Goal: Task Accomplishment & Management: Complete application form

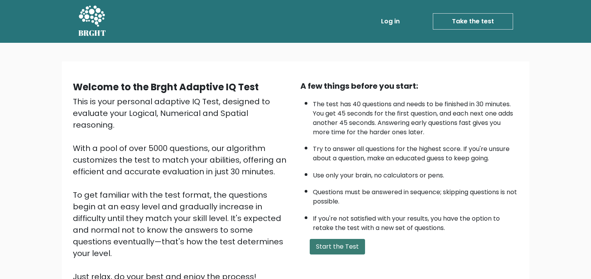
click at [343, 247] on button "Start the Test" at bounding box center [337, 247] width 55 height 16
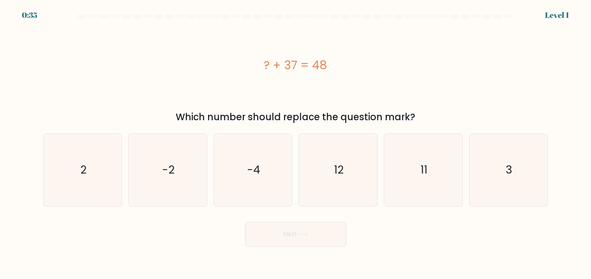
click at [284, 238] on button "Next" at bounding box center [295, 234] width 101 height 25
click at [430, 178] on icon "11" at bounding box center [423, 170] width 72 height 72
click at [296, 144] on input "e. 11" at bounding box center [296, 142] width 0 height 4
radio input "true"
click at [275, 228] on button "Next" at bounding box center [295, 234] width 101 height 25
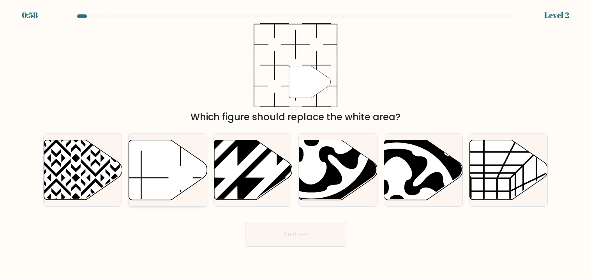
click at [166, 169] on icon at bounding box center [168, 170] width 78 height 60
click at [296, 144] on input "b." at bounding box center [296, 142] width 0 height 4
radio input "true"
click at [267, 227] on button "Next" at bounding box center [295, 234] width 101 height 25
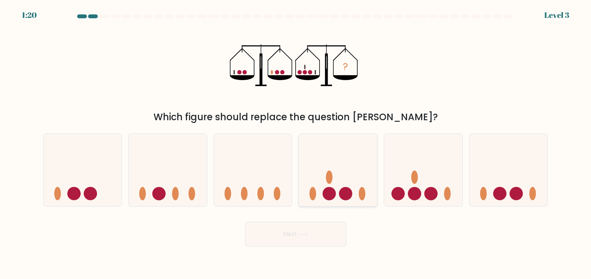
click at [326, 193] on circle at bounding box center [329, 193] width 13 height 13
click at [296, 144] on input "d." at bounding box center [296, 142] width 0 height 4
radio input "true"
click at [305, 242] on button "Next" at bounding box center [295, 234] width 101 height 25
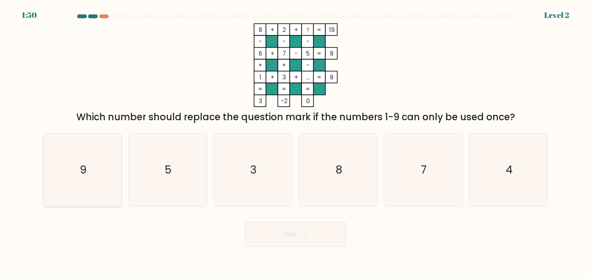
click at [94, 167] on icon "9" at bounding box center [82, 170] width 72 height 72
click at [296, 144] on input "a. 9" at bounding box center [296, 142] width 0 height 4
radio input "true"
click at [292, 233] on button "Next" at bounding box center [295, 234] width 101 height 25
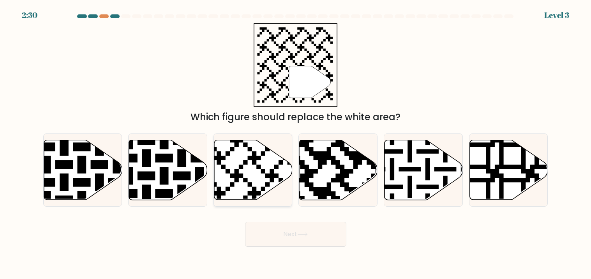
click at [257, 169] on icon at bounding box center [226, 138] width 142 height 142
click at [296, 144] on input "c." at bounding box center [296, 142] width 0 height 4
radio input "true"
click at [308, 233] on icon at bounding box center [302, 235] width 11 height 4
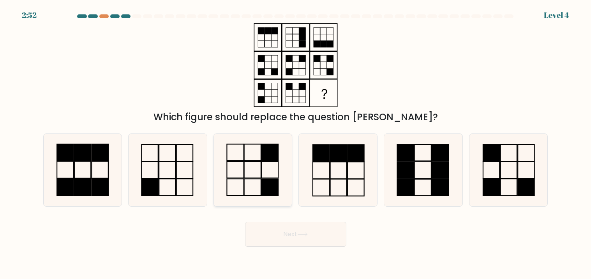
click at [247, 183] on icon at bounding box center [253, 170] width 72 height 72
click at [296, 144] on input "c." at bounding box center [296, 142] width 0 height 4
radio input "true"
click at [282, 233] on button "Next" at bounding box center [295, 234] width 101 height 25
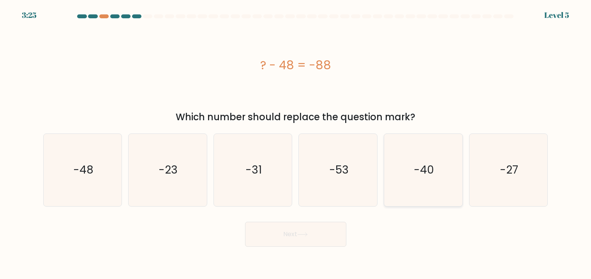
click at [415, 163] on text "-40" at bounding box center [424, 170] width 20 height 15
click at [296, 144] on input "e. -40" at bounding box center [296, 142] width 0 height 4
radio input "true"
click at [307, 231] on button "Next" at bounding box center [295, 234] width 101 height 25
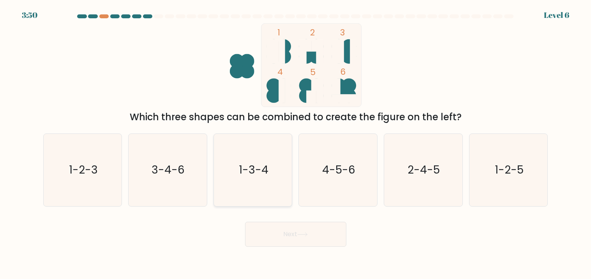
click at [243, 165] on text "1-3-4" at bounding box center [254, 170] width 30 height 15
click at [296, 144] on input "c. 1-3-4" at bounding box center [296, 142] width 0 height 4
radio input "true"
click at [285, 233] on button "Next" at bounding box center [295, 234] width 101 height 25
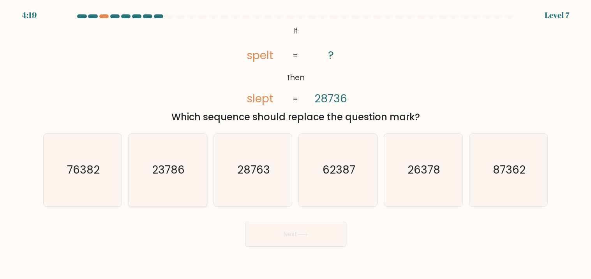
click at [163, 174] on text "23786" at bounding box center [168, 170] width 33 height 15
click at [296, 144] on input "b. 23786" at bounding box center [296, 142] width 0 height 4
radio input "true"
click at [287, 226] on button "Next" at bounding box center [295, 234] width 101 height 25
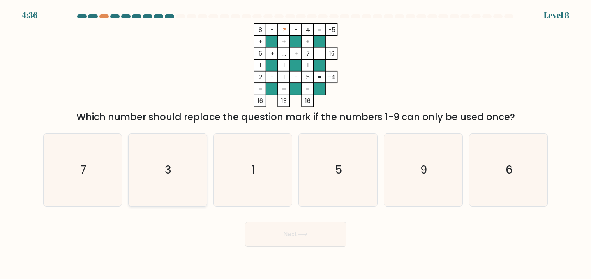
click at [149, 180] on icon "3" at bounding box center [167, 170] width 72 height 72
click at [296, 144] on input "b. 3" at bounding box center [296, 142] width 0 height 4
radio input "true"
click at [283, 228] on button "Next" at bounding box center [295, 234] width 101 height 25
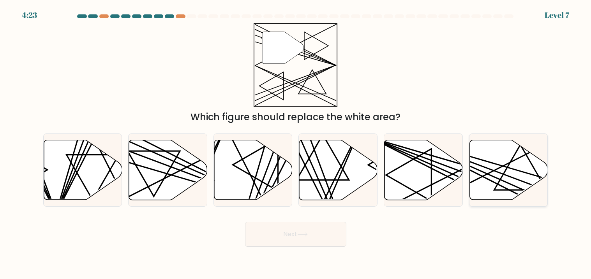
click at [506, 175] on icon at bounding box center [508, 170] width 78 height 61
click at [296, 144] on input "f." at bounding box center [296, 142] width 0 height 4
radio input "true"
click at [315, 228] on button "Next" at bounding box center [295, 234] width 101 height 25
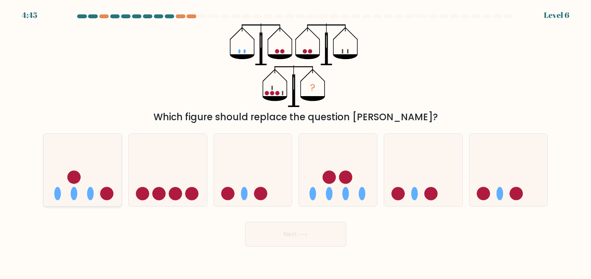
click at [93, 185] on icon at bounding box center [83, 170] width 78 height 65
click at [296, 144] on input "a." at bounding box center [296, 142] width 0 height 4
radio input "true"
click at [276, 242] on button "Next" at bounding box center [295, 234] width 101 height 25
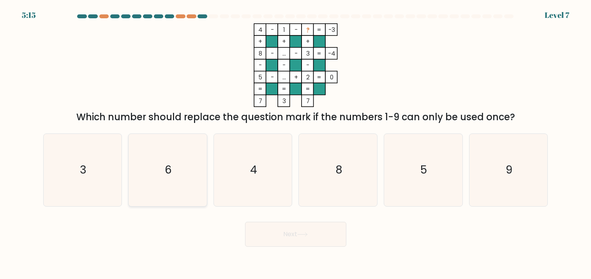
drag, startPoint x: 173, startPoint y: 179, endPoint x: 183, endPoint y: 193, distance: 17.5
click at [173, 178] on icon "6" at bounding box center [167, 170] width 72 height 72
click at [296, 144] on input "b. 6" at bounding box center [296, 142] width 0 height 4
radio input "true"
click at [307, 235] on icon at bounding box center [302, 235] width 11 height 4
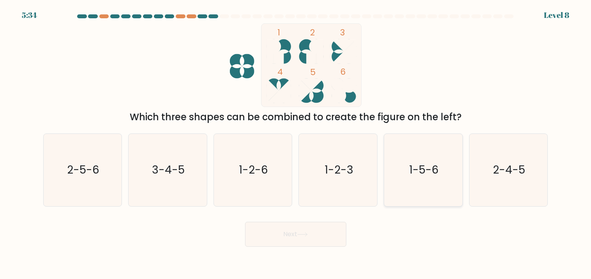
click at [430, 176] on text "1-5-6" at bounding box center [424, 170] width 30 height 15
click at [296, 144] on input "e. 1-5-6" at bounding box center [296, 142] width 0 height 4
radio input "true"
click at [296, 240] on button "Next" at bounding box center [295, 234] width 101 height 25
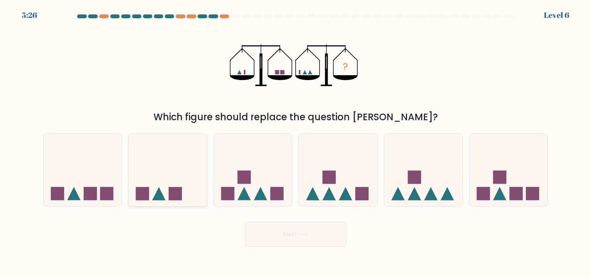
click at [159, 193] on icon at bounding box center [158, 193] width 13 height 13
click at [296, 144] on input "b." at bounding box center [296, 142] width 0 height 4
radio input "true"
click at [322, 233] on button "Next" at bounding box center [295, 234] width 101 height 25
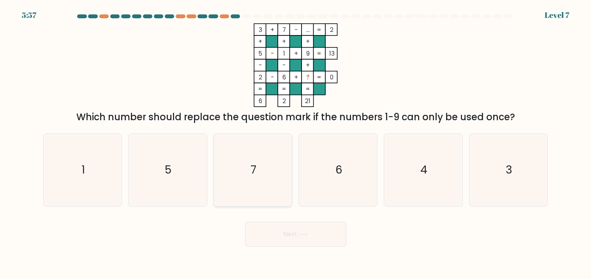
drag, startPoint x: 275, startPoint y: 173, endPoint x: 277, endPoint y: 177, distance: 4.0
click at [275, 173] on icon "7" at bounding box center [253, 170] width 72 height 72
click at [296, 144] on input "c. 7" at bounding box center [296, 142] width 0 height 4
radio input "true"
drag, startPoint x: 272, startPoint y: 268, endPoint x: 282, endPoint y: 248, distance: 22.3
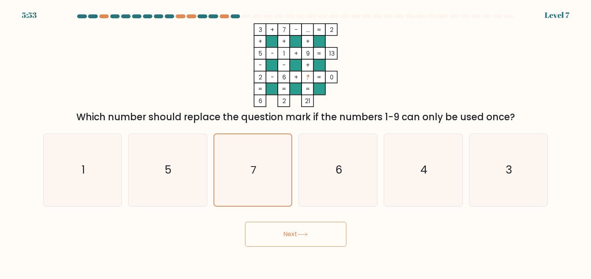
click at [272, 269] on body "5:53 Level 7" at bounding box center [295, 139] width 591 height 279
click at [287, 231] on button "Next" at bounding box center [295, 234] width 101 height 25
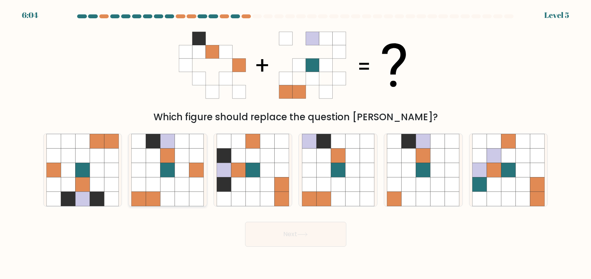
click at [166, 164] on icon at bounding box center [167, 170] width 14 height 14
click at [296, 144] on input "b." at bounding box center [296, 142] width 0 height 4
radio input "true"
click at [269, 229] on button "Next" at bounding box center [295, 234] width 101 height 25
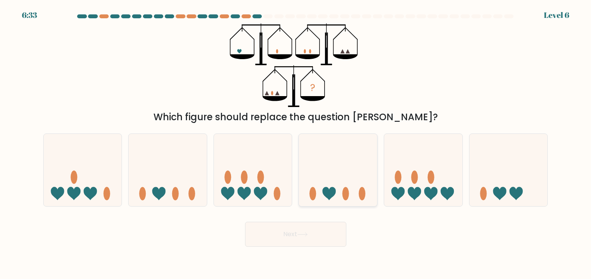
click at [351, 175] on icon at bounding box center [338, 170] width 78 height 65
click at [296, 144] on input "d." at bounding box center [296, 142] width 0 height 4
radio input "true"
click at [300, 233] on icon at bounding box center [302, 235] width 11 height 4
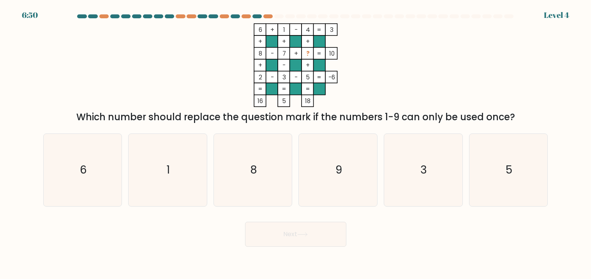
drag, startPoint x: 88, startPoint y: 172, endPoint x: 128, endPoint y: 192, distance: 44.3
click at [90, 164] on icon "6" at bounding box center [82, 170] width 72 height 72
click at [296, 144] on input "a. 6" at bounding box center [296, 142] width 0 height 4
radio input "true"
click at [326, 237] on button "Next" at bounding box center [295, 234] width 101 height 25
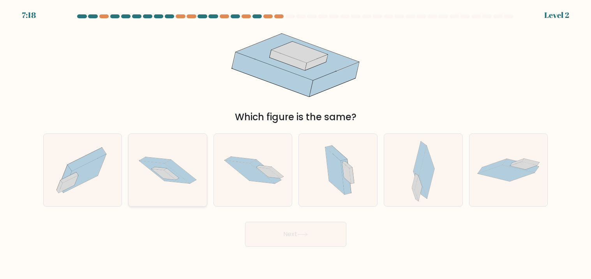
click at [176, 167] on icon at bounding box center [180, 172] width 31 height 24
click at [296, 144] on input "b." at bounding box center [296, 142] width 0 height 4
radio input "true"
click at [311, 227] on button "Next" at bounding box center [295, 234] width 101 height 25
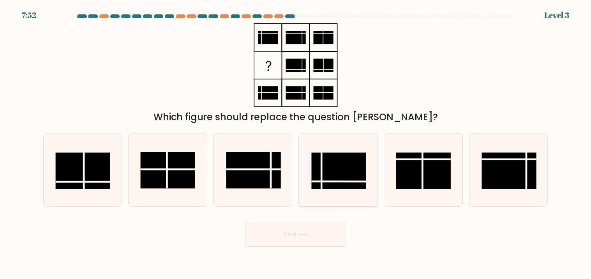
click at [327, 175] on rect at bounding box center [338, 171] width 55 height 37
click at [296, 144] on input "d." at bounding box center [296, 142] width 0 height 4
radio input "true"
click at [316, 235] on button "Next" at bounding box center [295, 234] width 101 height 25
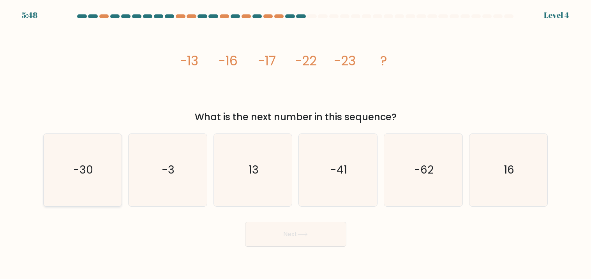
click at [78, 165] on text "-30" at bounding box center [83, 170] width 20 height 15
click at [296, 144] on input "a. -30" at bounding box center [296, 142] width 0 height 4
radio input "true"
click at [282, 231] on button "Next" at bounding box center [295, 234] width 101 height 25
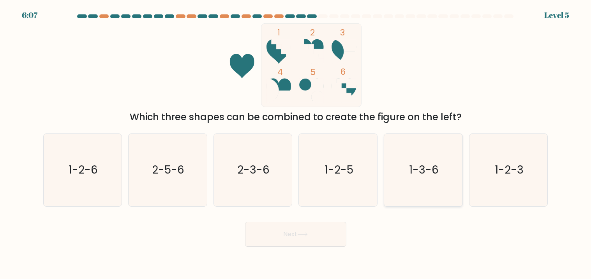
click at [402, 181] on icon "1-3-6" at bounding box center [423, 170] width 72 height 72
click at [296, 144] on input "e. 1-3-6" at bounding box center [296, 142] width 0 height 4
radio input "true"
click at [274, 232] on button "Next" at bounding box center [295, 234] width 101 height 25
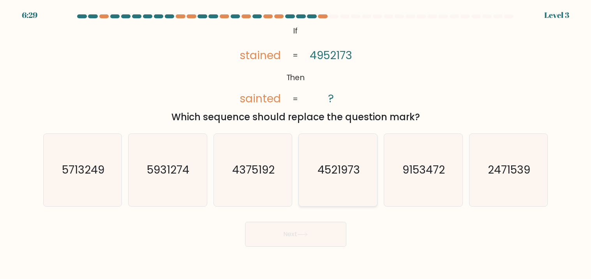
click at [326, 183] on icon "4521973" at bounding box center [338, 170] width 72 height 72
click at [296, 144] on input "d. 4521973" at bounding box center [296, 142] width 0 height 4
radio input "true"
click at [300, 233] on icon at bounding box center [302, 235] width 11 height 4
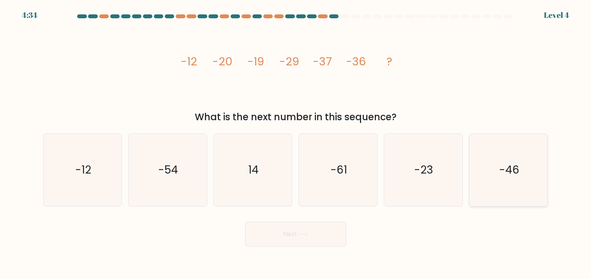
click at [504, 178] on icon "-46" at bounding box center [508, 170] width 72 height 72
click at [296, 144] on input "f. -46" at bounding box center [296, 142] width 0 height 4
radio input "true"
click at [304, 231] on button "Next" at bounding box center [295, 234] width 101 height 25
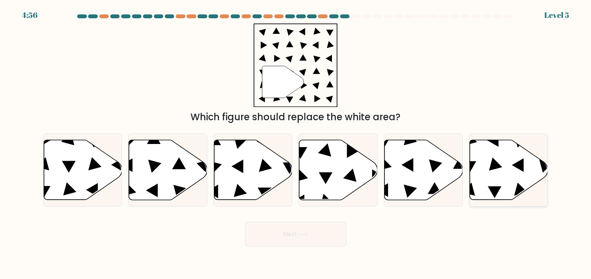
click at [507, 162] on icon at bounding box center [509, 170] width 78 height 60
click at [296, 144] on input "f." at bounding box center [296, 142] width 0 height 4
radio input "true"
click at [313, 227] on button "Next" at bounding box center [295, 234] width 101 height 25
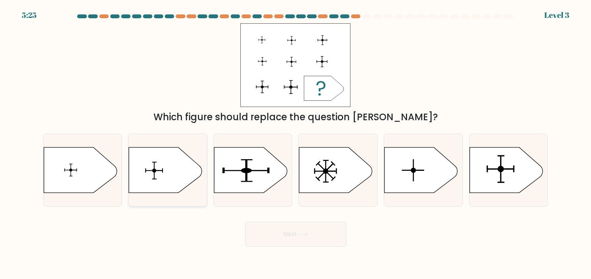
drag, startPoint x: 163, startPoint y: 175, endPoint x: 173, endPoint y: 182, distance: 12.8
click at [163, 175] on icon at bounding box center [165, 171] width 73 height 46
click at [296, 144] on input "b." at bounding box center [296, 142] width 0 height 4
radio input "true"
click at [268, 231] on button "Next" at bounding box center [295, 234] width 101 height 25
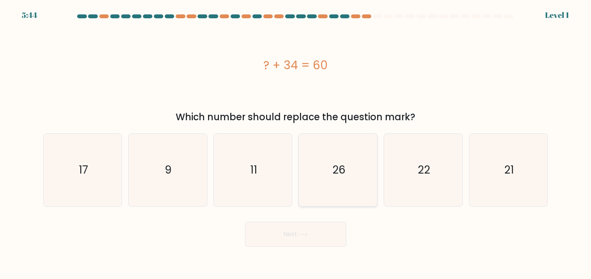
click at [352, 173] on icon "26" at bounding box center [338, 170] width 72 height 72
click at [296, 144] on input "d. 26" at bounding box center [296, 142] width 0 height 4
radio input "true"
click at [301, 238] on button "Next" at bounding box center [295, 234] width 101 height 25
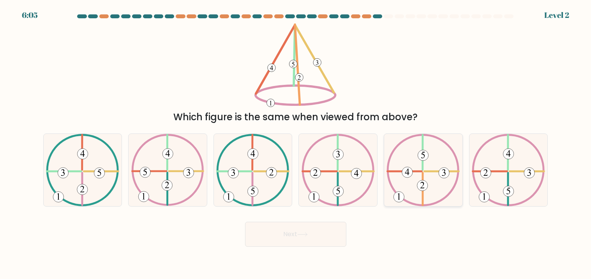
click at [418, 165] on icon at bounding box center [422, 170] width 73 height 72
click at [296, 144] on input "e." at bounding box center [296, 142] width 0 height 4
radio input "true"
click at [291, 236] on button "Next" at bounding box center [295, 234] width 101 height 25
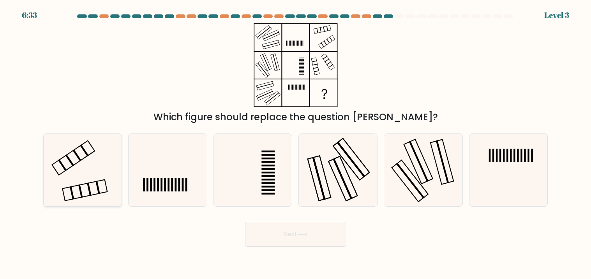
click at [97, 183] on rect at bounding box center [97, 187] width 4 height 13
click at [296, 144] on input "a." at bounding box center [296, 142] width 0 height 4
radio input "true"
click at [301, 237] on button "Next" at bounding box center [295, 234] width 101 height 25
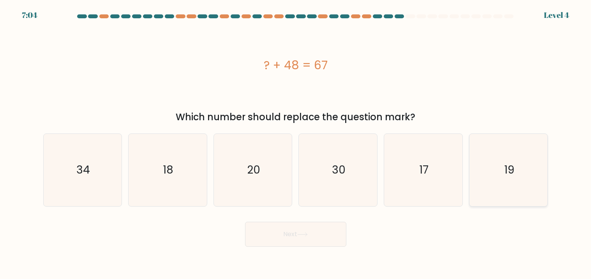
click at [507, 178] on text "19" at bounding box center [509, 170] width 10 height 15
click at [296, 144] on input "f. 19" at bounding box center [296, 142] width 0 height 4
radio input "true"
click at [321, 232] on button "Next" at bounding box center [295, 234] width 101 height 25
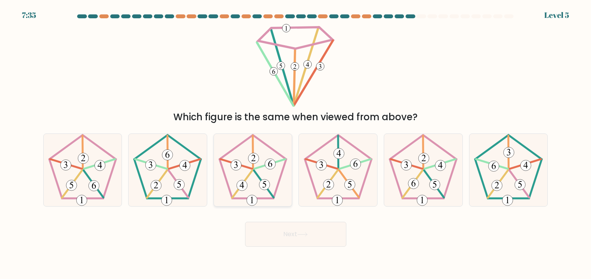
click at [266, 180] on 649 at bounding box center [264, 185] width 11 height 11
click at [296, 144] on input "c." at bounding box center [296, 142] width 0 height 4
radio input "true"
click at [272, 236] on button "Next" at bounding box center [295, 234] width 101 height 25
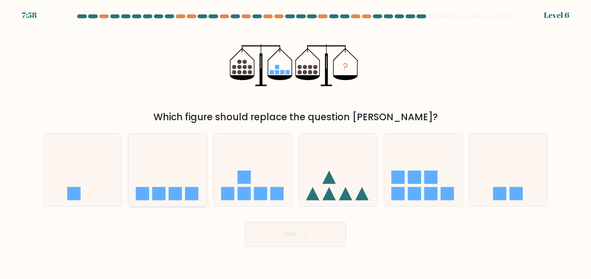
click at [164, 175] on icon at bounding box center [168, 170] width 78 height 65
click at [296, 144] on input "b." at bounding box center [296, 142] width 0 height 4
radio input "true"
click at [299, 228] on button "Next" at bounding box center [295, 234] width 101 height 25
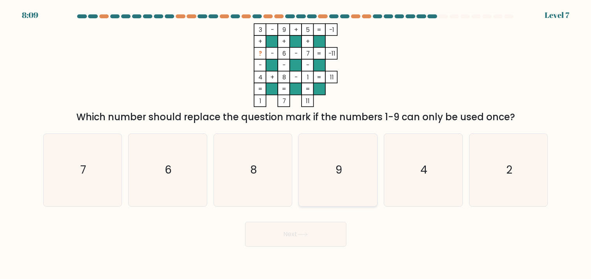
click at [360, 157] on icon "9" at bounding box center [338, 170] width 72 height 72
click at [296, 144] on input "d. 9" at bounding box center [296, 142] width 0 height 4
radio input "true"
click at [313, 226] on button "Next" at bounding box center [295, 234] width 101 height 25
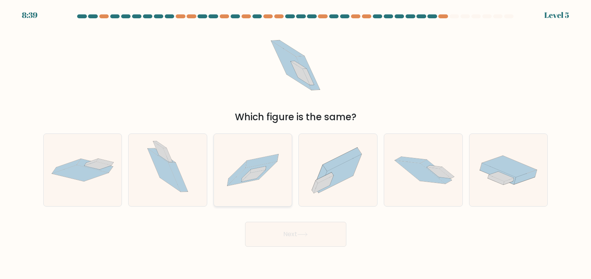
click at [260, 183] on icon at bounding box center [253, 170] width 78 height 53
click at [296, 144] on input "c." at bounding box center [296, 142] width 0 height 4
radio input "true"
click at [270, 237] on button "Next" at bounding box center [295, 234] width 101 height 25
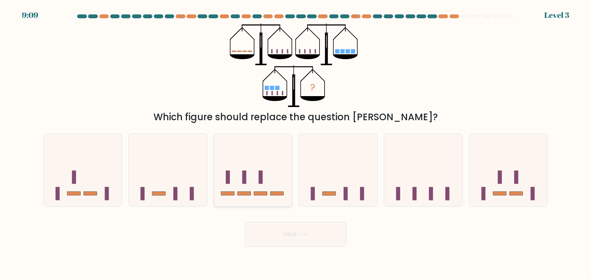
click at [251, 163] on icon at bounding box center [253, 170] width 78 height 65
click at [296, 144] on input "c." at bounding box center [296, 142] width 0 height 4
radio input "true"
click at [283, 234] on button "Next" at bounding box center [295, 234] width 101 height 25
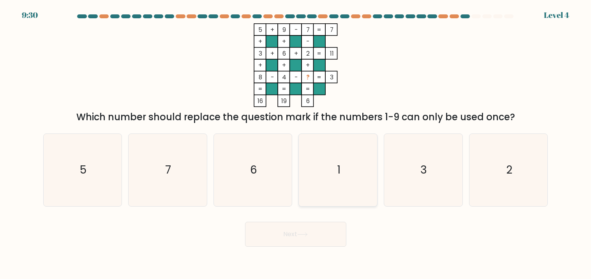
click at [333, 169] on icon "1" at bounding box center [338, 170] width 72 height 72
click at [296, 144] on input "d. 1" at bounding box center [296, 142] width 0 height 4
radio input "true"
click at [302, 238] on button "Next" at bounding box center [295, 234] width 101 height 25
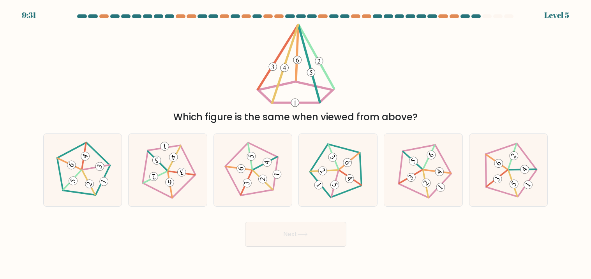
drag, startPoint x: 179, startPoint y: 162, endPoint x: 210, endPoint y: 214, distance: 61.0
click at [179, 164] on icon at bounding box center [168, 170] width 58 height 58
click at [296, 144] on input "b." at bounding box center [296, 142] width 0 height 4
radio input "true"
click at [293, 233] on button "Next" at bounding box center [295, 234] width 101 height 25
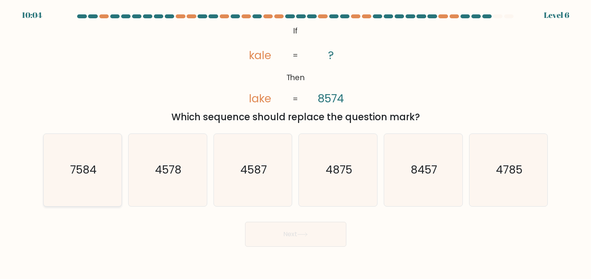
click at [97, 185] on icon "7584" at bounding box center [82, 170] width 72 height 72
click at [296, 144] on input "a. 7584" at bounding box center [296, 142] width 0 height 4
radio input "true"
click at [275, 238] on button "Next" at bounding box center [295, 234] width 101 height 25
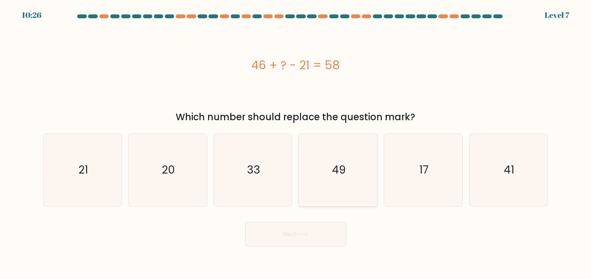
click at [337, 171] on text "49" at bounding box center [339, 170] width 14 height 15
click at [296, 144] on input "d. 49" at bounding box center [296, 142] width 0 height 4
radio input "true"
click at [296, 231] on button "Next" at bounding box center [295, 234] width 101 height 25
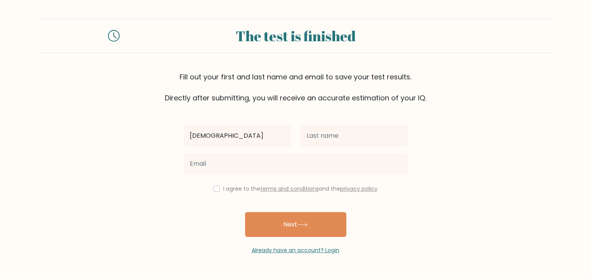
type input "muhammad"
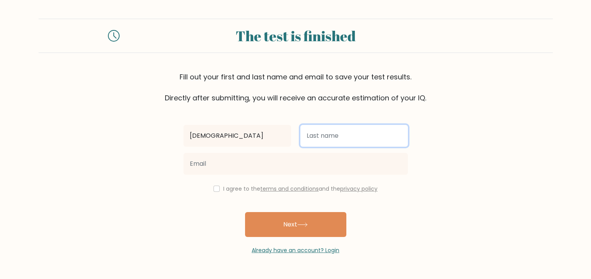
click at [324, 134] on input "text" at bounding box center [354, 136] width 108 height 22
type input "arbaz"
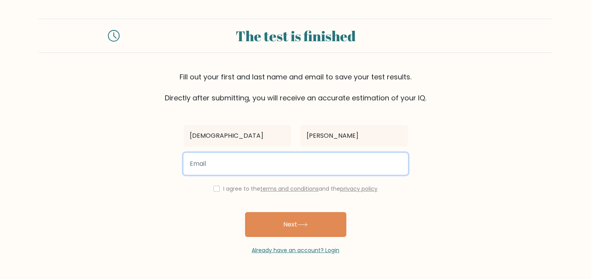
click at [219, 166] on input "email" at bounding box center [295, 164] width 224 height 22
type input "a"
type input "y"
type input "arbazkulachi8@gmail.com"
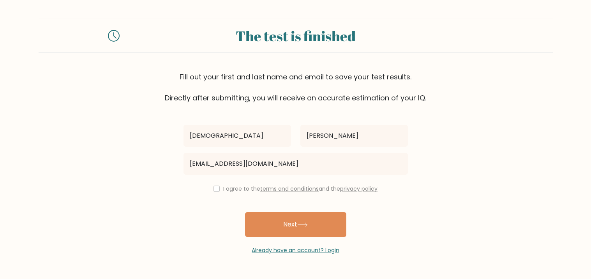
click at [216, 185] on div "muhammad arbaz arbazkulachi8@gmail.com I agree to the terms and conditions and …" at bounding box center [296, 179] width 234 height 152
click at [215, 189] on input "checkbox" at bounding box center [216, 189] width 6 height 6
checkbox input "true"
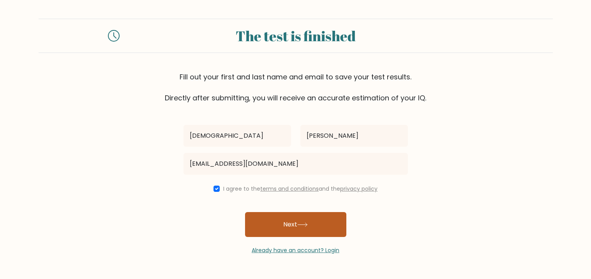
click at [295, 225] on button "Next" at bounding box center [295, 224] width 101 height 25
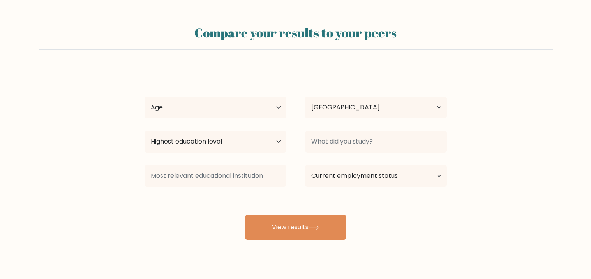
select select "PK"
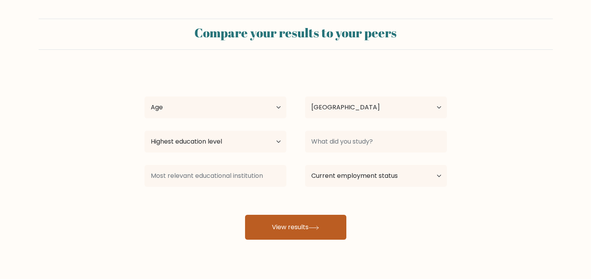
click at [276, 227] on button "View results" at bounding box center [295, 227] width 101 height 25
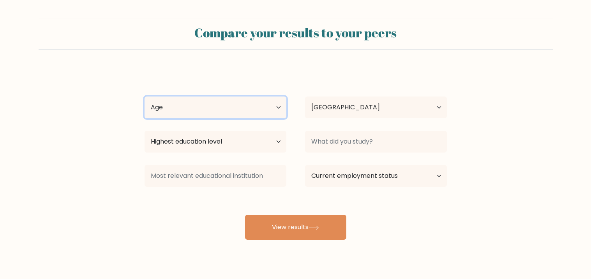
click at [209, 105] on select "Age Under 18 years old 18-24 years old 25-34 years old 35-44 years old 45-54 ye…" at bounding box center [216, 108] width 142 height 22
select select "min_18"
click at [145, 97] on select "Age Under 18 years old 18-24 years old 25-34 years old 35-44 years old 45-54 ye…" at bounding box center [216, 108] width 142 height 22
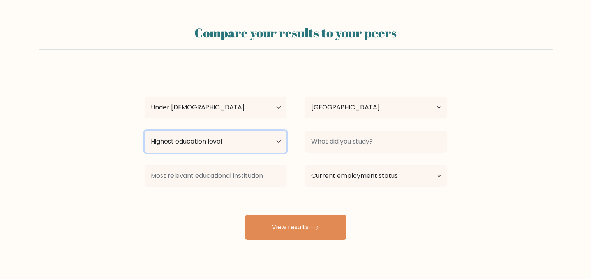
click at [195, 143] on select "Highest education level No schooling Primary Lower Secondary Upper Secondary Oc…" at bounding box center [216, 142] width 142 height 22
select select "upper_secondary"
click at [145, 131] on select "Highest education level No schooling Primary Lower Secondary Upper Secondary Oc…" at bounding box center [216, 142] width 142 height 22
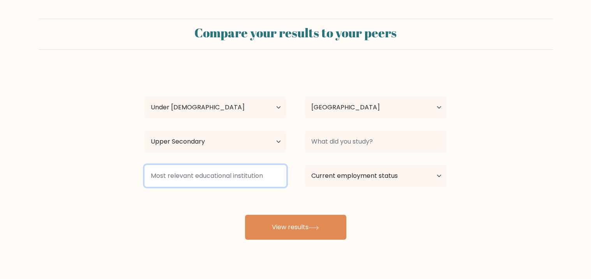
click at [194, 178] on input at bounding box center [216, 176] width 142 height 22
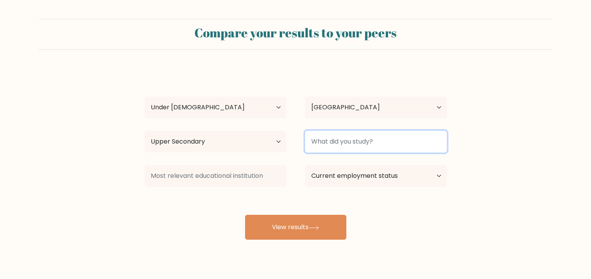
click at [338, 143] on input at bounding box center [376, 142] width 142 height 22
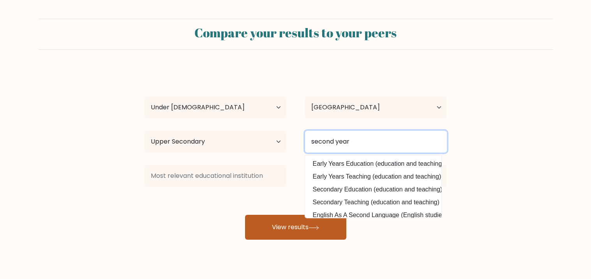
type input "second year"
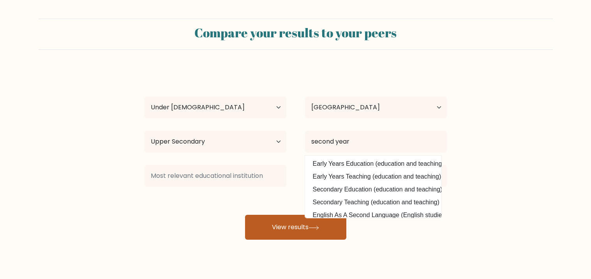
click at [276, 227] on button "View results" at bounding box center [295, 227] width 101 height 25
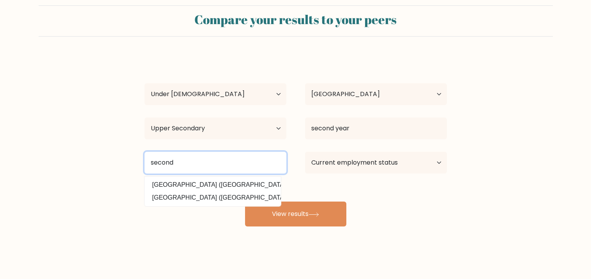
scroll to position [16, 0]
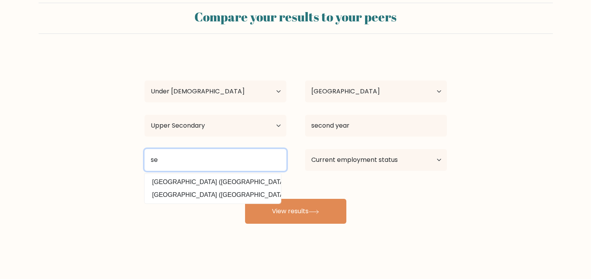
type input "s"
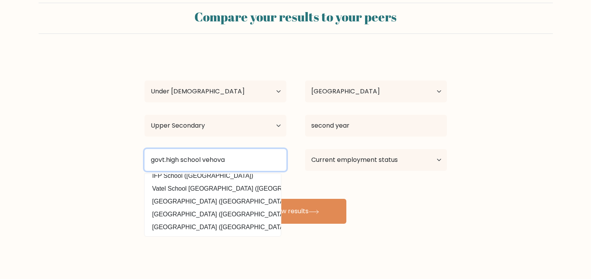
scroll to position [0, 0]
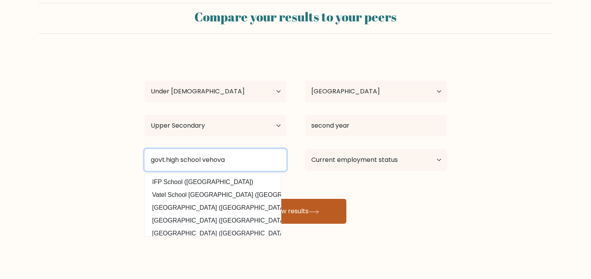
type input "govt.high school vehova"
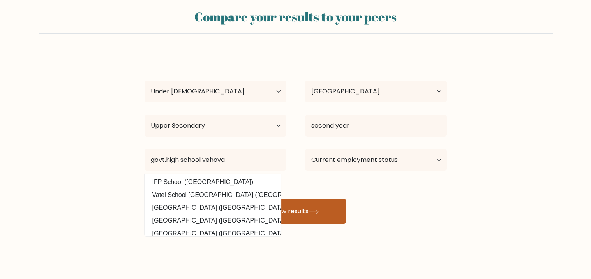
click at [319, 212] on icon at bounding box center [314, 212] width 11 height 4
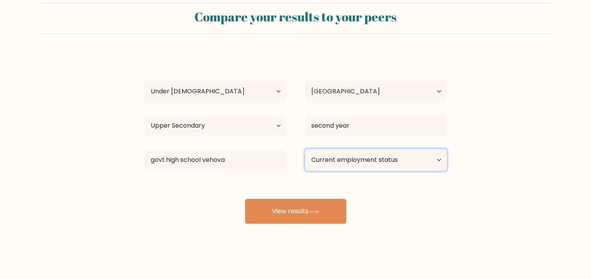
click at [359, 157] on select "Current employment status Employed Student Retired Other / prefer not to answer" at bounding box center [376, 160] width 142 height 22
select select "student"
click at [305, 149] on select "Current employment status Employed Student Retired Other / prefer not to answer" at bounding box center [376, 160] width 142 height 22
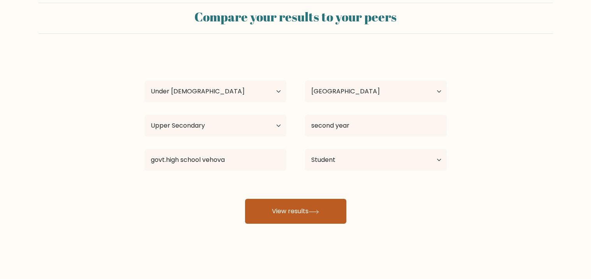
click at [273, 216] on button "View results" at bounding box center [295, 211] width 101 height 25
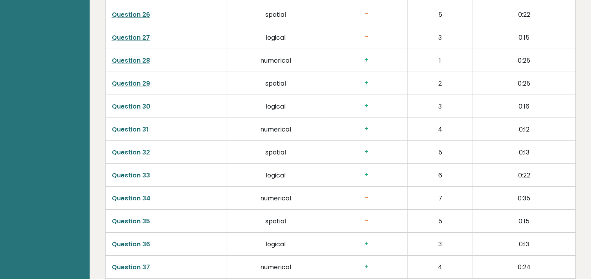
scroll to position [1998, 0]
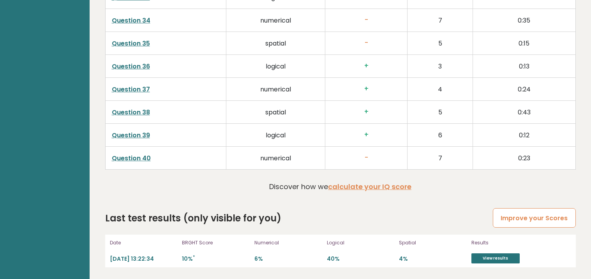
click at [540, 216] on link "Improve your Scores" at bounding box center [534, 218] width 83 height 20
click at [501, 259] on link "View results" at bounding box center [495, 259] width 48 height 10
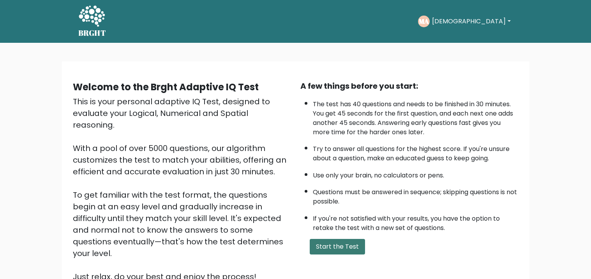
click at [339, 249] on button "Start the Test" at bounding box center [337, 247] width 55 height 16
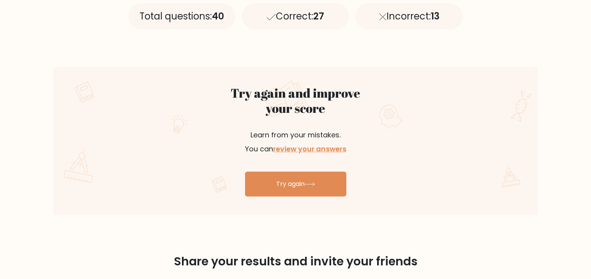
scroll to position [379, 0]
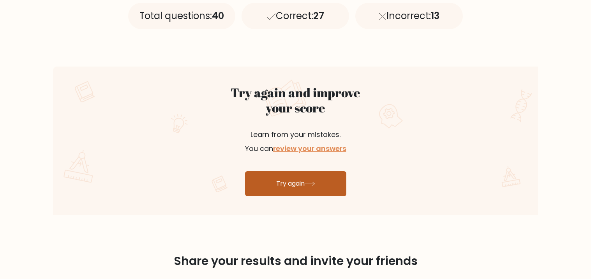
click at [287, 184] on link "Try again" at bounding box center [295, 183] width 101 height 25
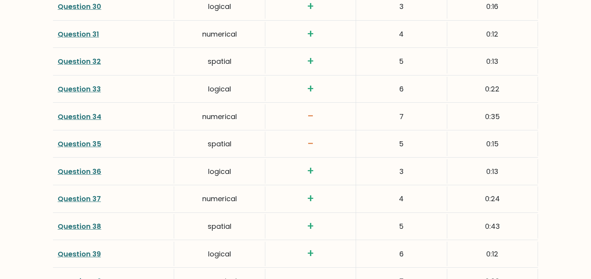
scroll to position [1932, 0]
